Goal: Information Seeking & Learning: Learn about a topic

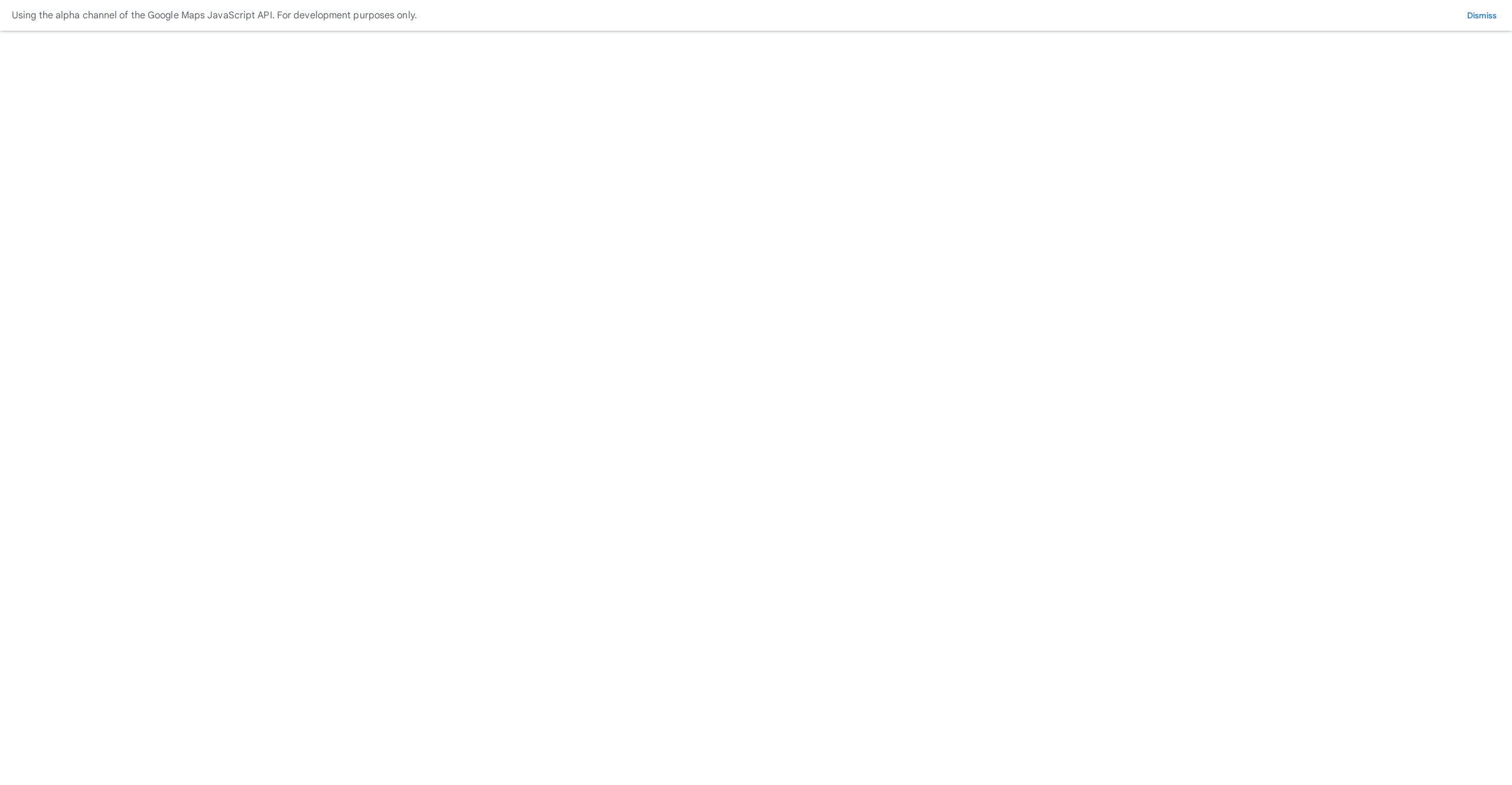
scroll to position [263, 0]
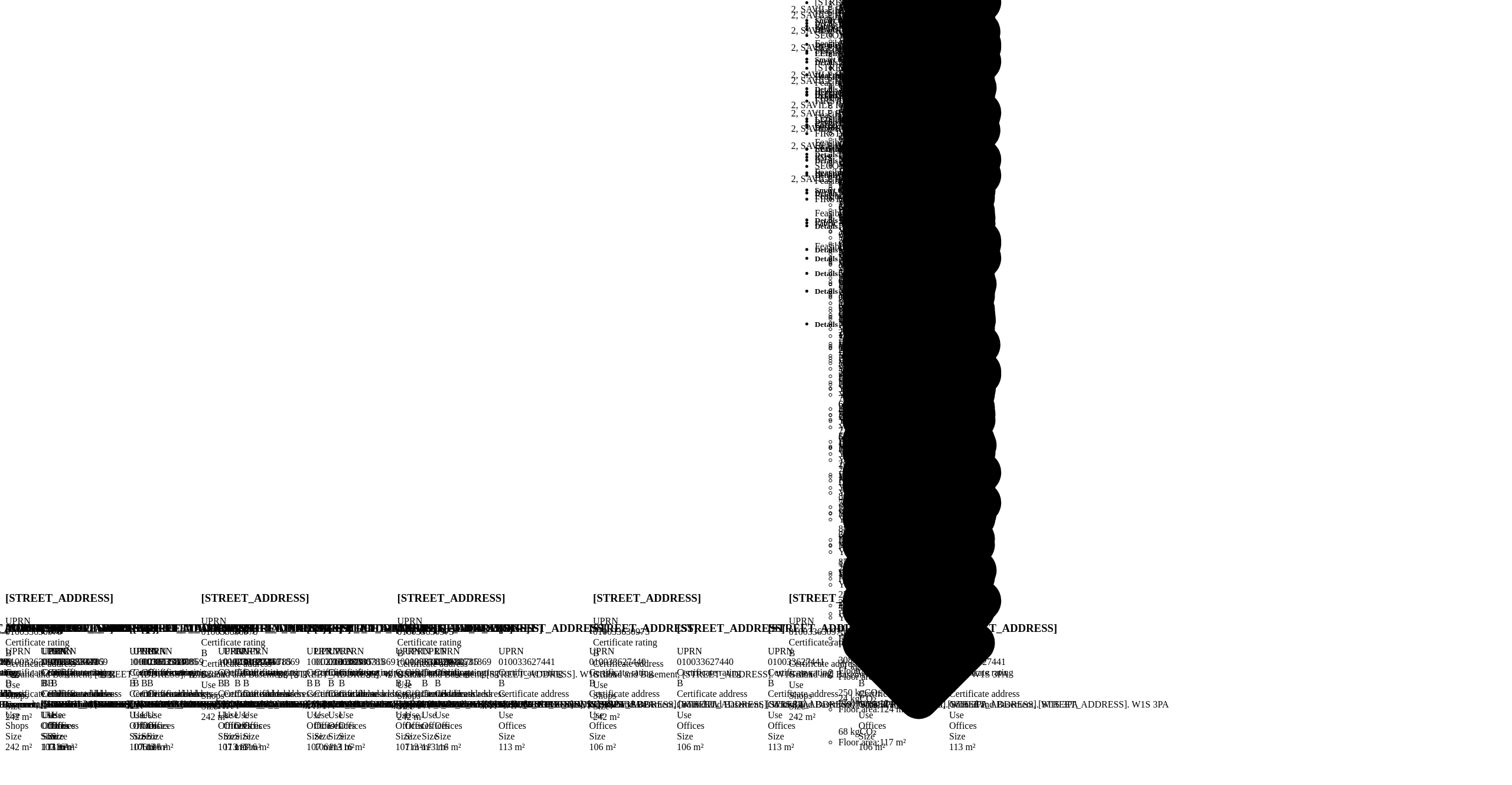
scroll to position [1952, 0]
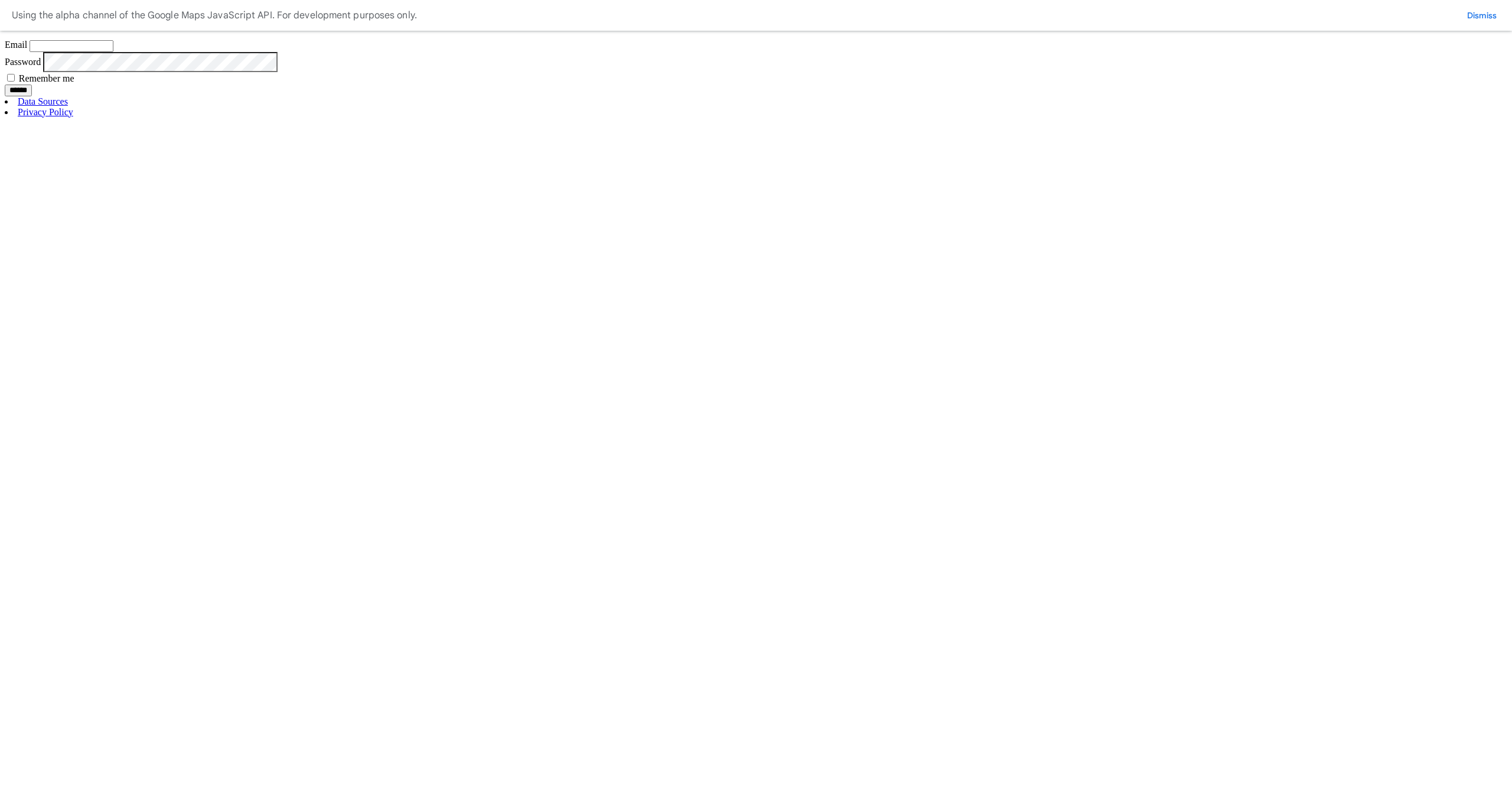
click at [114, 52] on input "Email" at bounding box center [71, 46] width 84 height 12
type input "**********"
click at [32, 96] on input "******" at bounding box center [17, 90] width 27 height 12
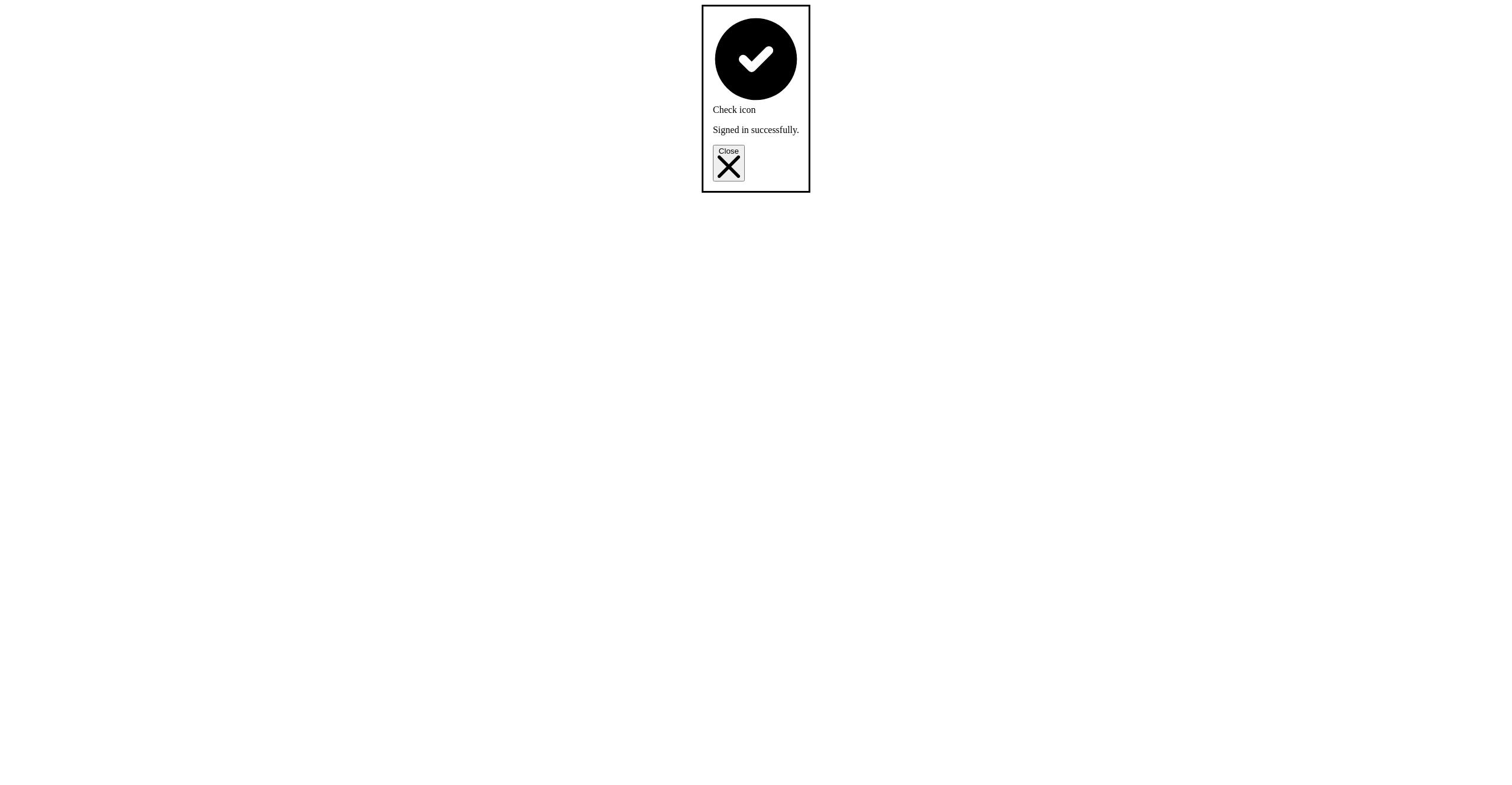
scroll to position [167, 0]
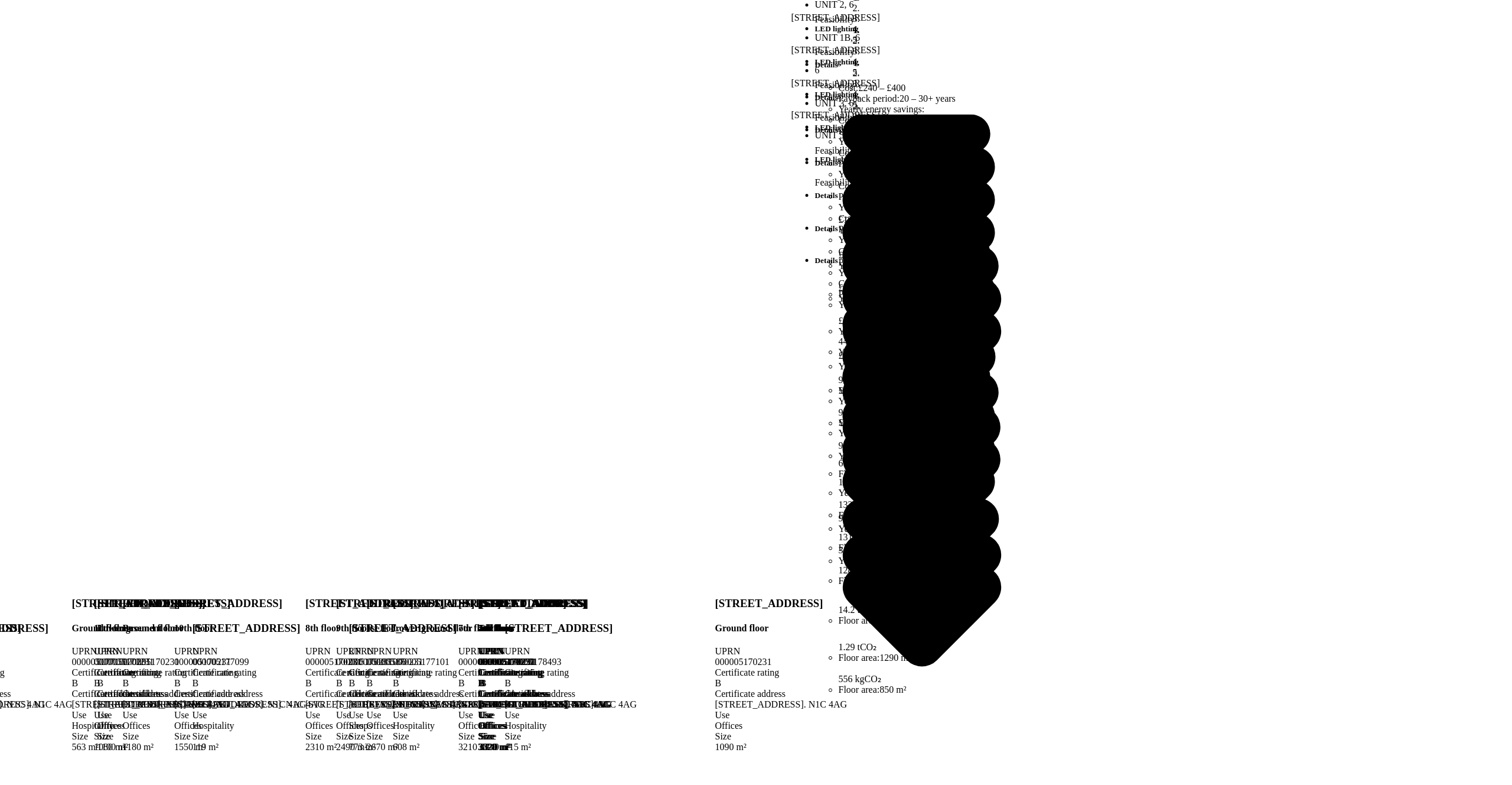
scroll to position [788, 0]
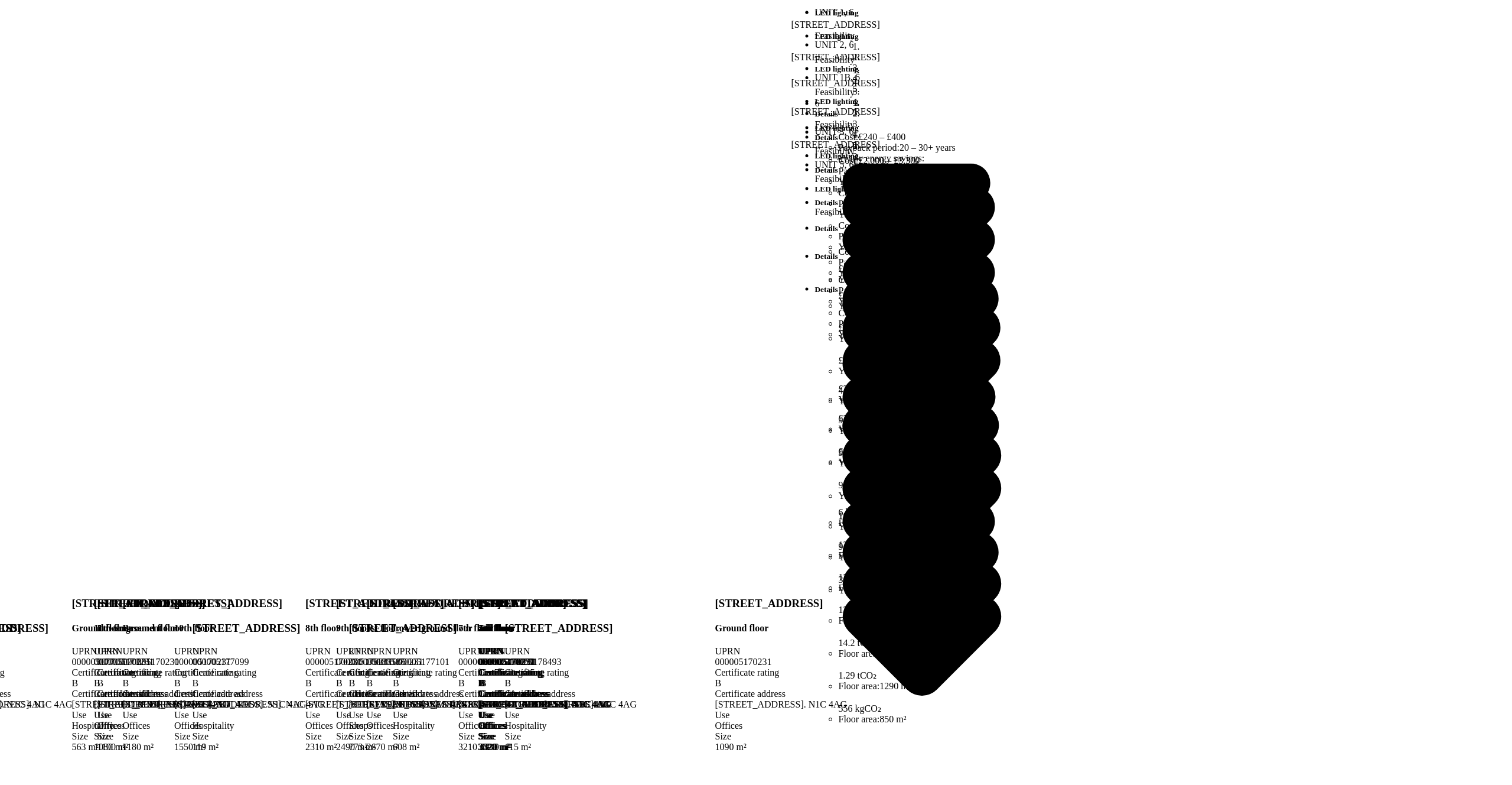
scroll to position [0, 0]
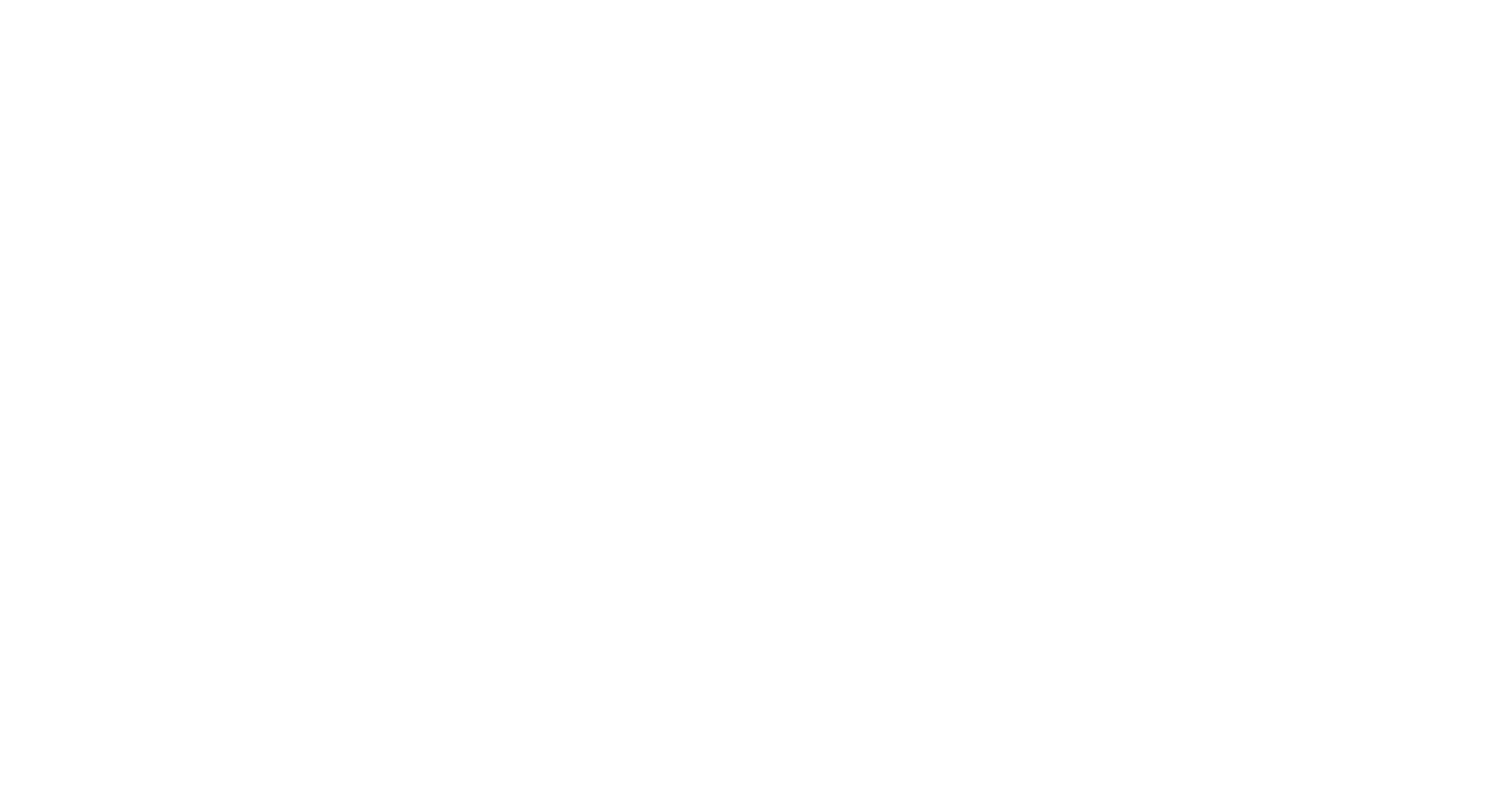
scroll to position [167, 0]
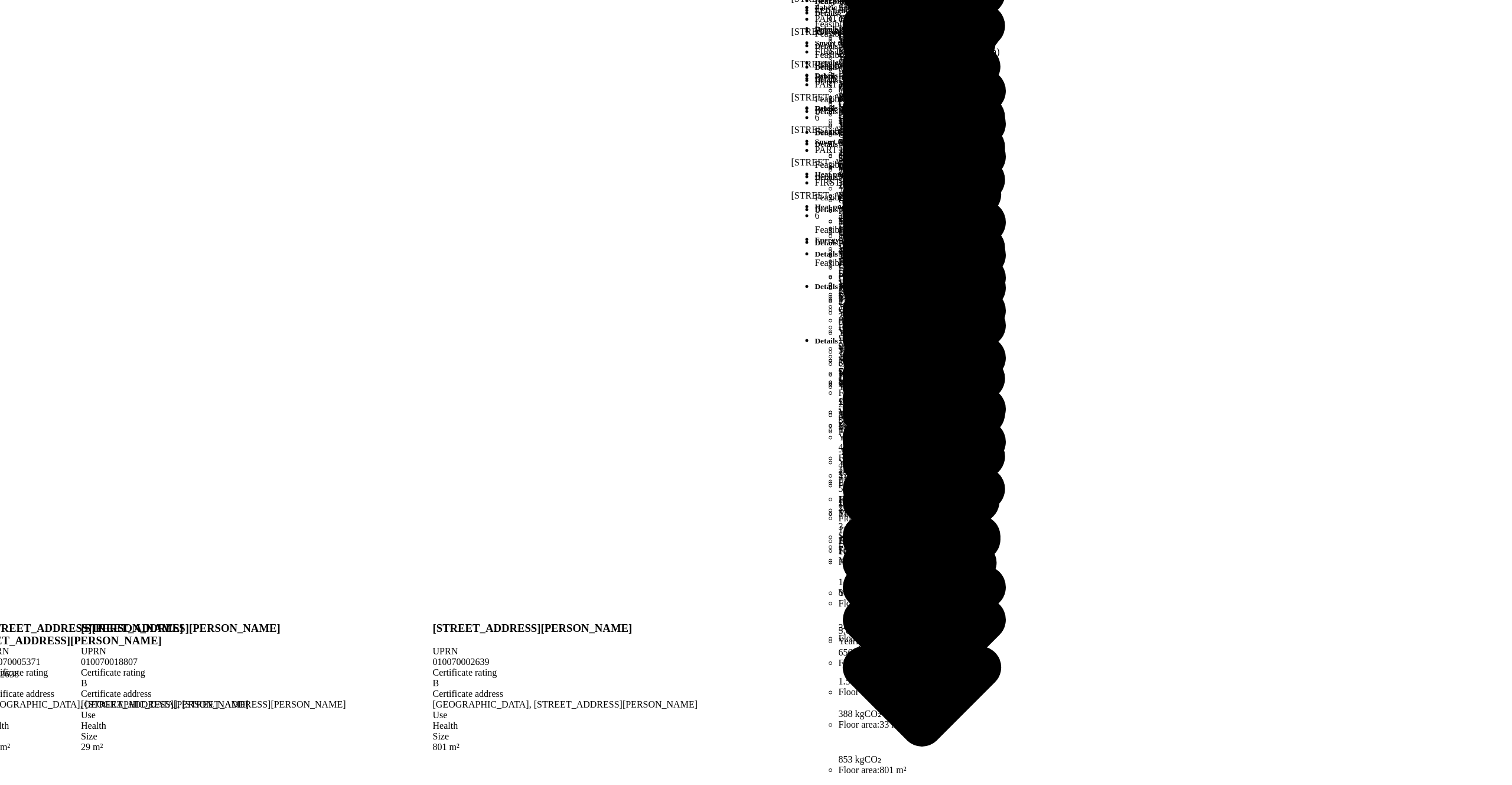
scroll to position [1154, 0]
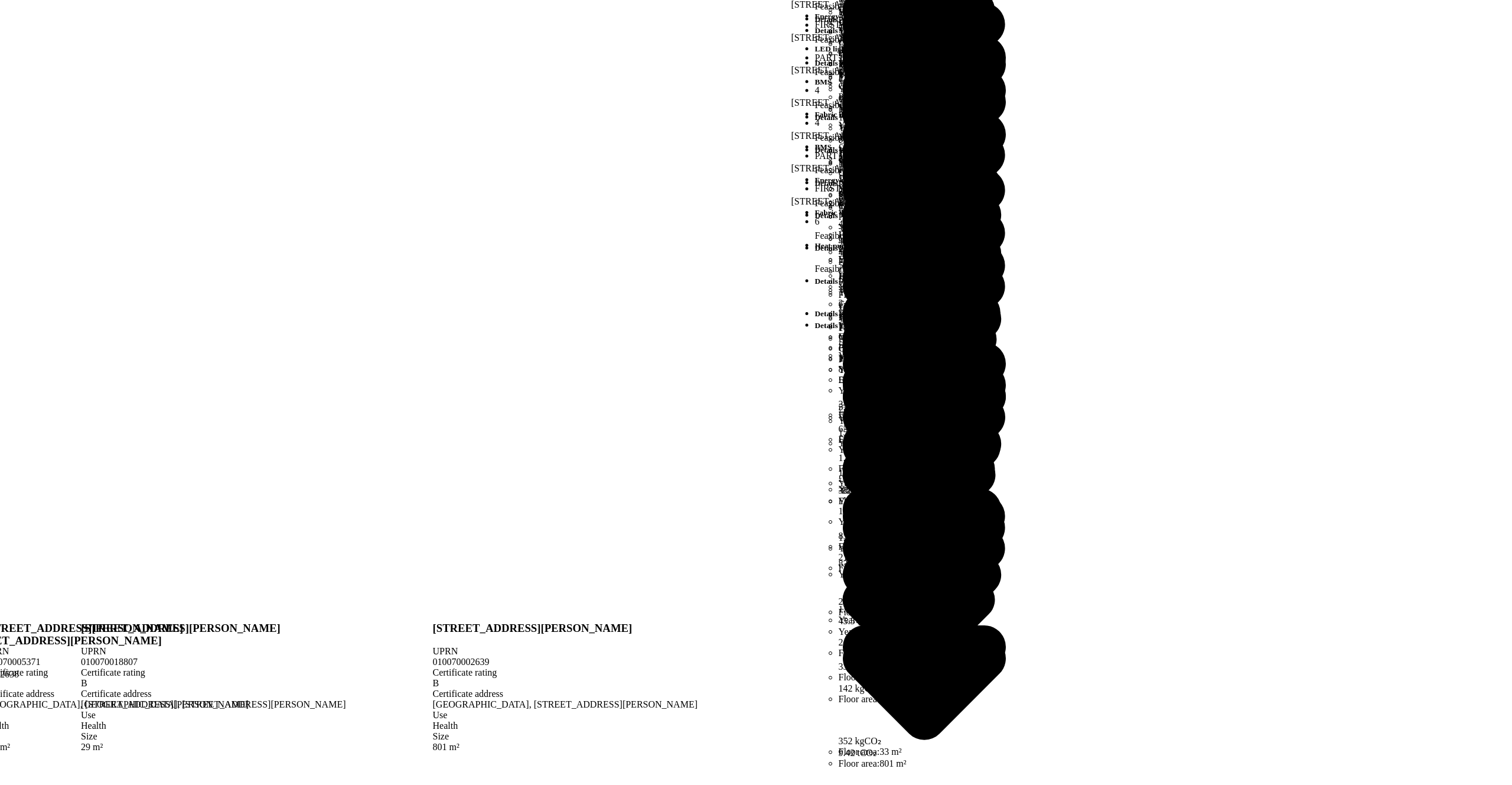
scroll to position [1110, 0]
